Goal: Task Accomplishment & Management: Manage account settings

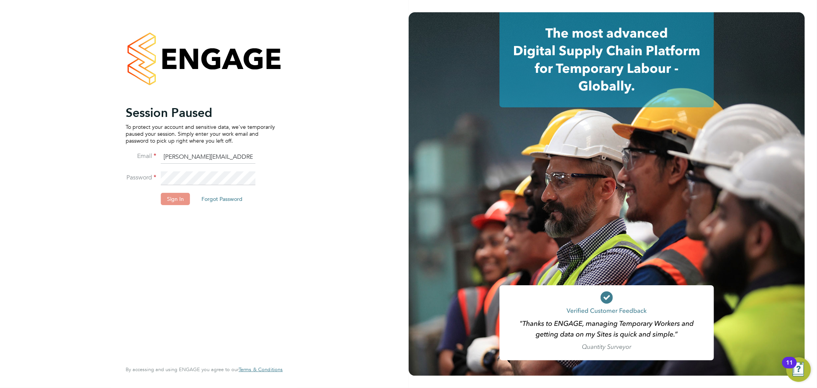
click at [184, 202] on button "Sign In" at bounding box center [175, 199] width 29 height 12
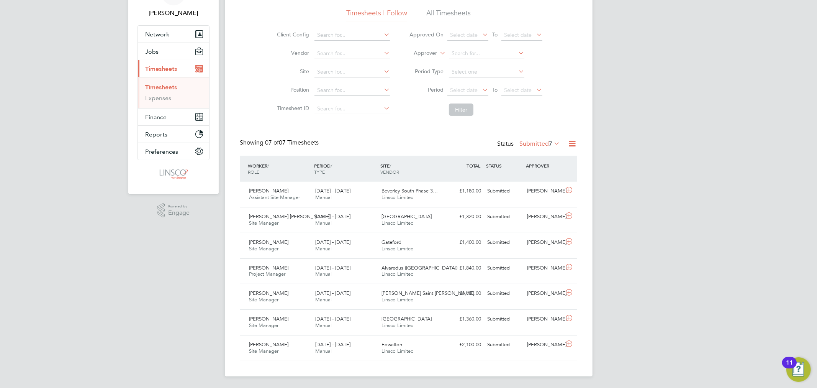
scroll to position [49, 0]
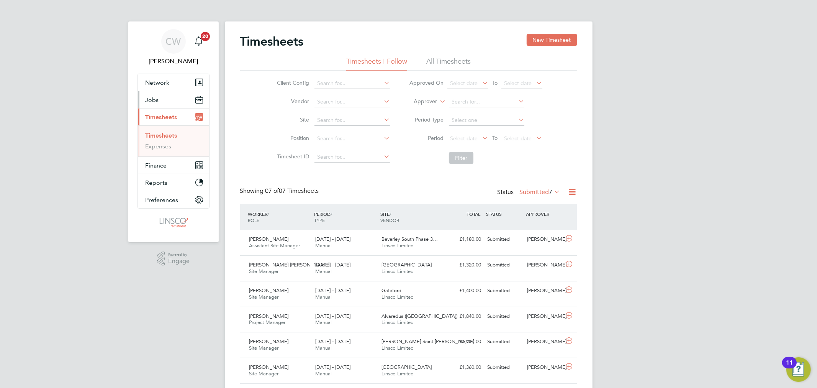
click at [154, 100] on span "Jobs" at bounding box center [152, 99] width 13 height 7
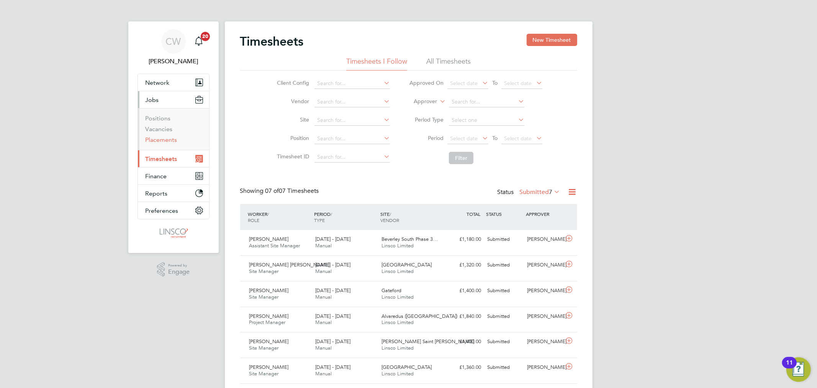
click at [159, 139] on link "Placements" at bounding box center [162, 139] width 32 height 7
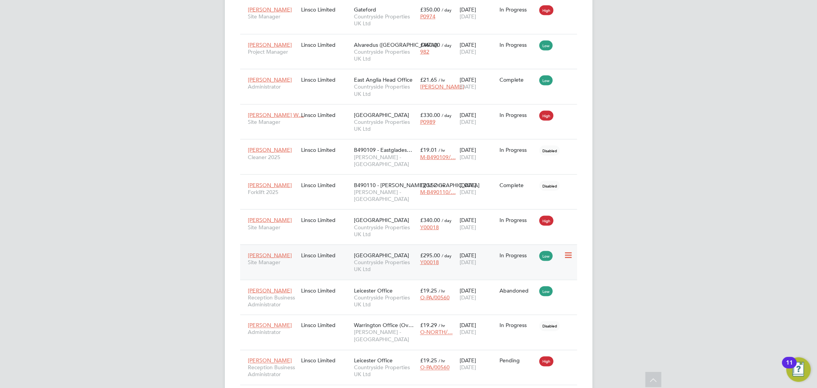
click at [400, 259] on span "Countryside Properties UK Ltd" at bounding box center [385, 266] width 62 height 14
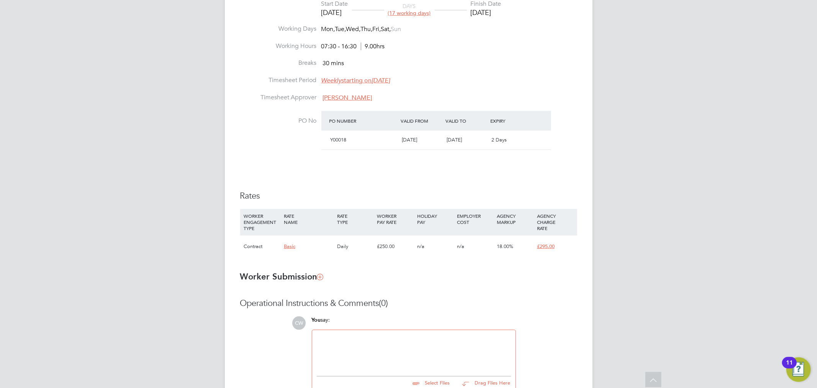
scroll to position [358, 0]
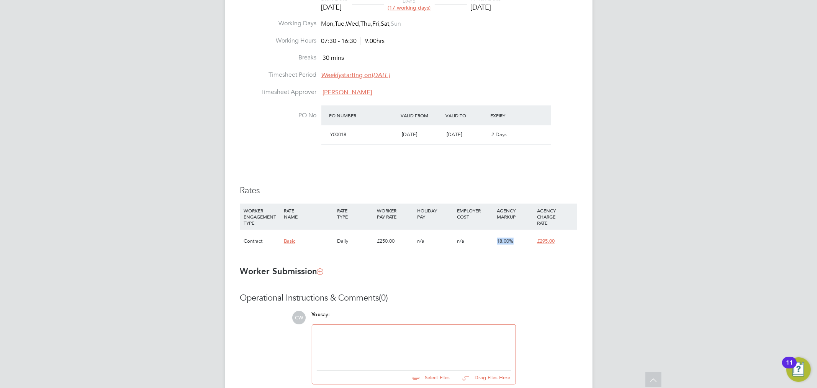
drag, startPoint x: 499, startPoint y: 240, endPoint x: 514, endPoint y: 242, distance: 15.8
click at [514, 242] on div "18.00%" at bounding box center [515, 241] width 40 height 22
click at [497, 257] on li "WORKER ENGAGEMENT TYPE RATE NAME RATE TYPE WORKER PAY RATE HOLIDAY PAY EMPLOYER…" at bounding box center [408, 231] width 337 height 56
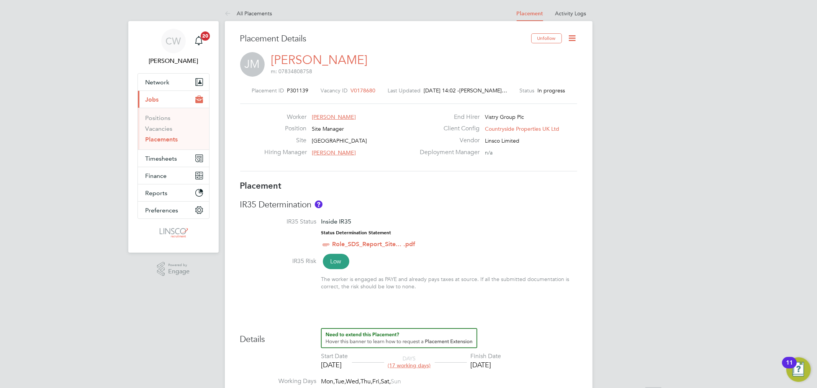
scroll to position [0, 0]
click at [269, 42] on h3 "Placement Details" at bounding box center [382, 39] width 285 height 11
click at [253, 14] on link "All Placements" at bounding box center [249, 13] width 48 height 7
